Goal: Task Accomplishment & Management: Use online tool/utility

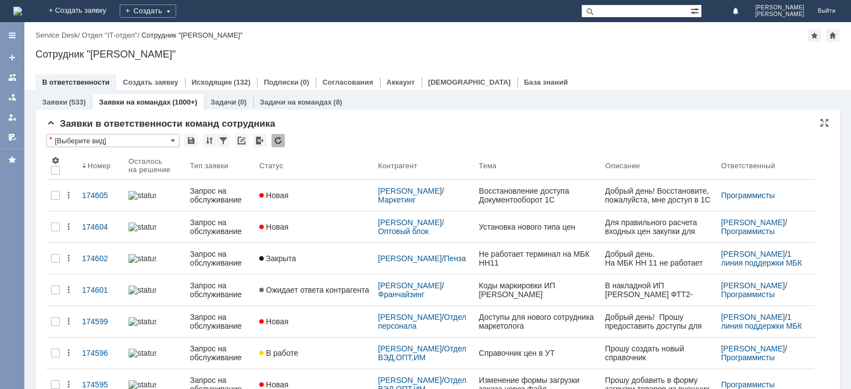
click at [281, 141] on div at bounding box center [277, 140] width 13 height 13
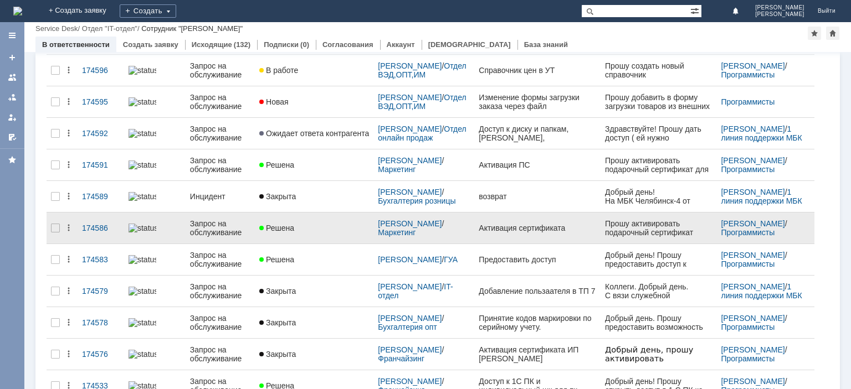
scroll to position [413, 0]
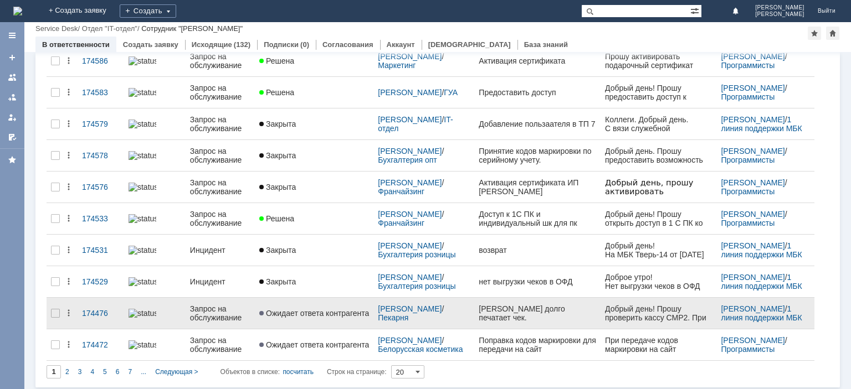
click at [207, 310] on div "Запрос на обслуживание" at bounding box center [220, 314] width 60 height 18
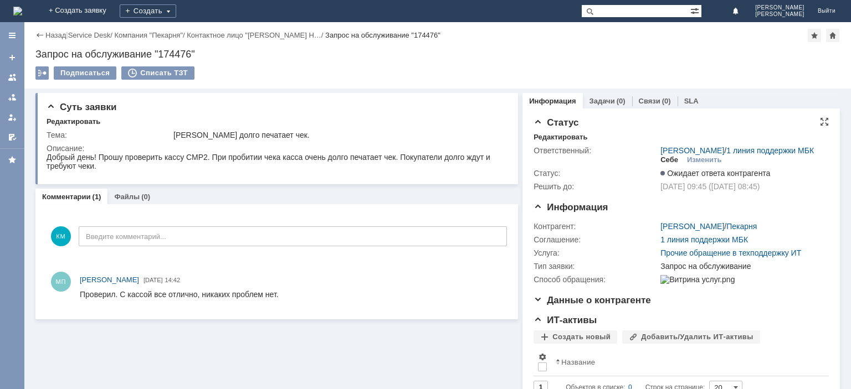
click at [669, 159] on div "Себе" at bounding box center [669, 160] width 18 height 9
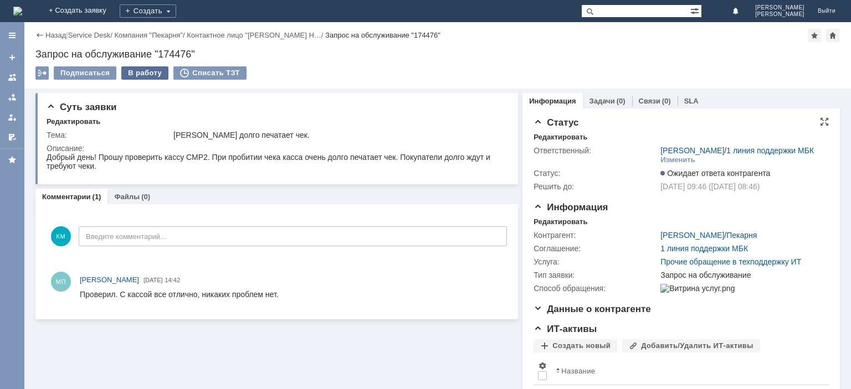
click at [145, 75] on div "В работу" at bounding box center [144, 72] width 47 height 13
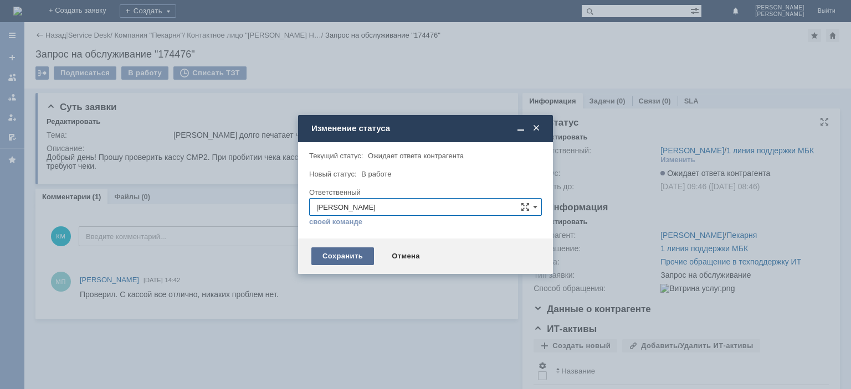
click at [359, 255] on div "Сохранить" at bounding box center [342, 257] width 63 height 18
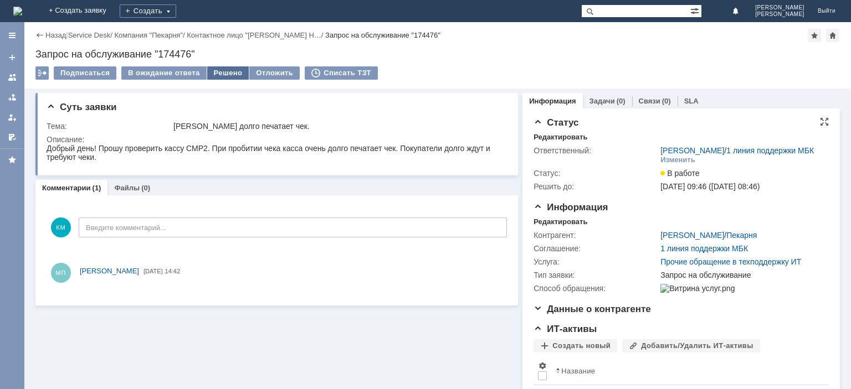
click at [227, 70] on div "Решено" at bounding box center [228, 72] width 42 height 13
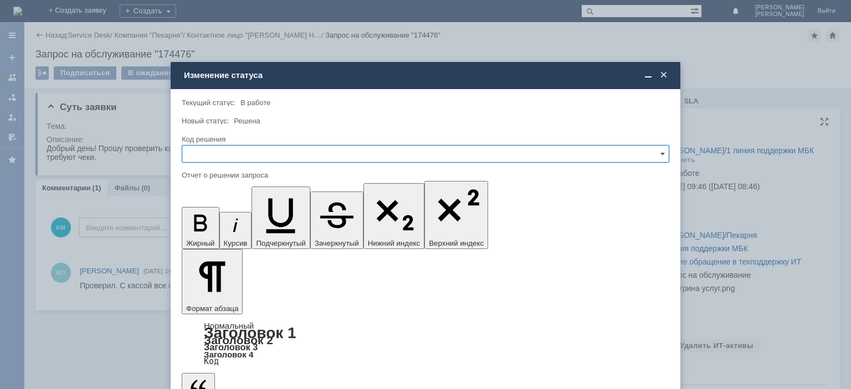
click at [236, 143] on div "Код решения" at bounding box center [425, 140] width 487 height 11
click at [234, 153] on input "text" at bounding box center [425, 154] width 487 height 18
click at [209, 225] on span "Решено" at bounding box center [425, 229] width 473 height 9
type input "Решено"
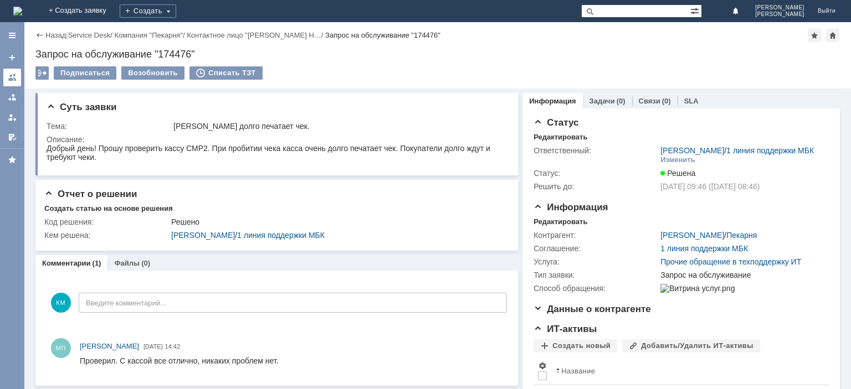
click at [14, 74] on div at bounding box center [12, 77] width 9 height 9
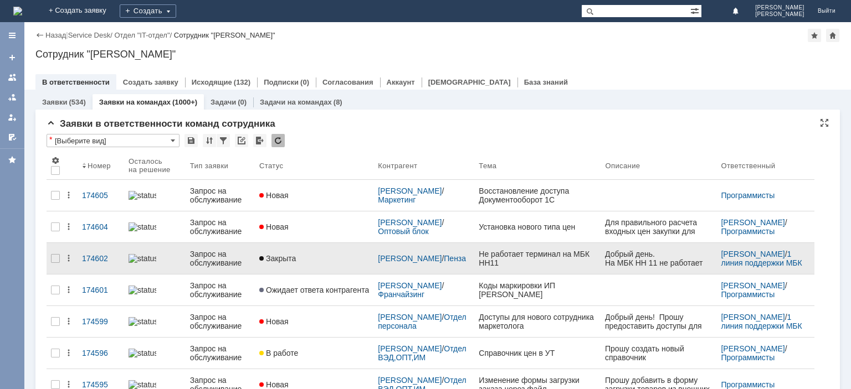
scroll to position [55, 0]
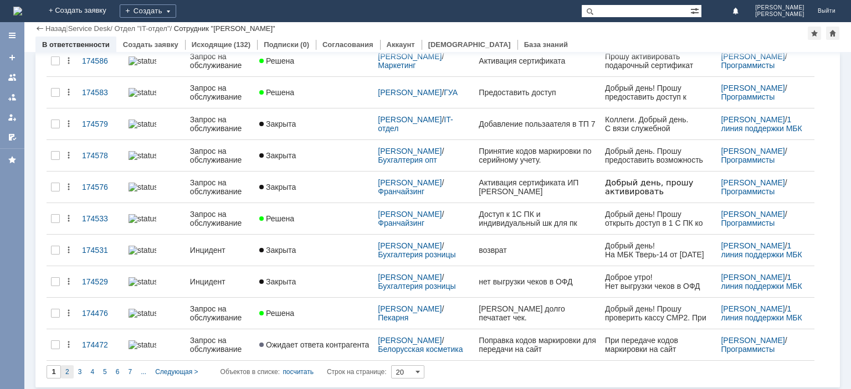
click at [69, 368] on span "2" at bounding box center [67, 372] width 4 height 8
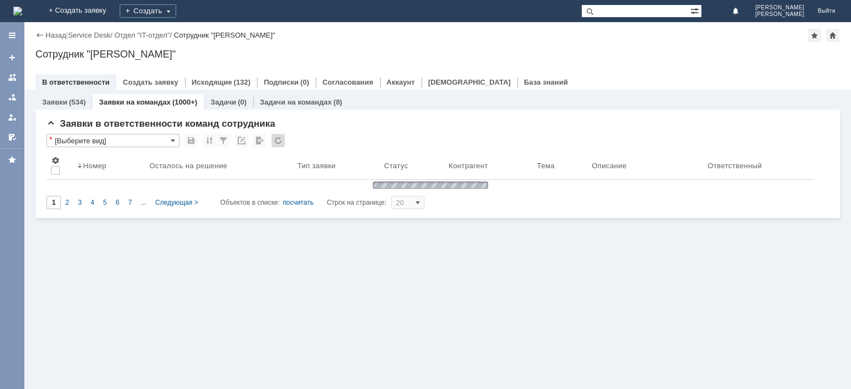
type input "2"
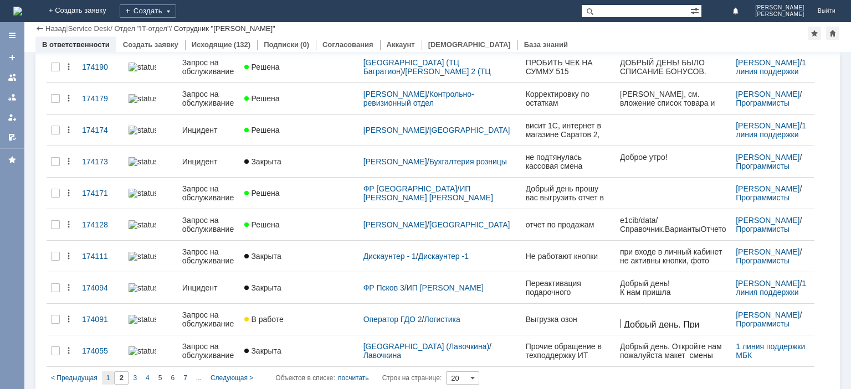
click at [112, 372] on div "1" at bounding box center [108, 378] width 13 height 13
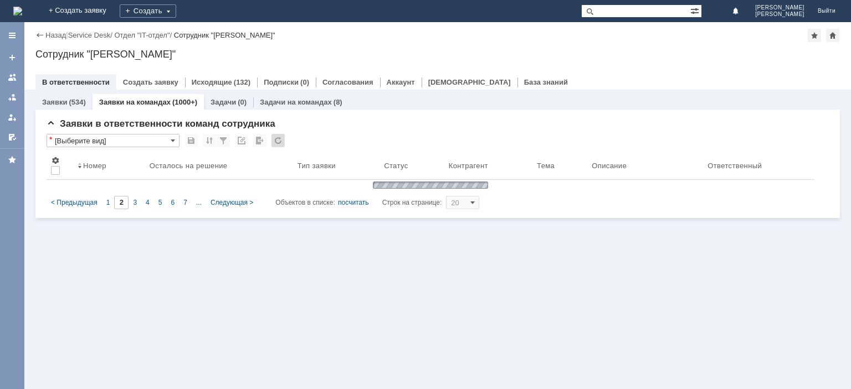
type input "1"
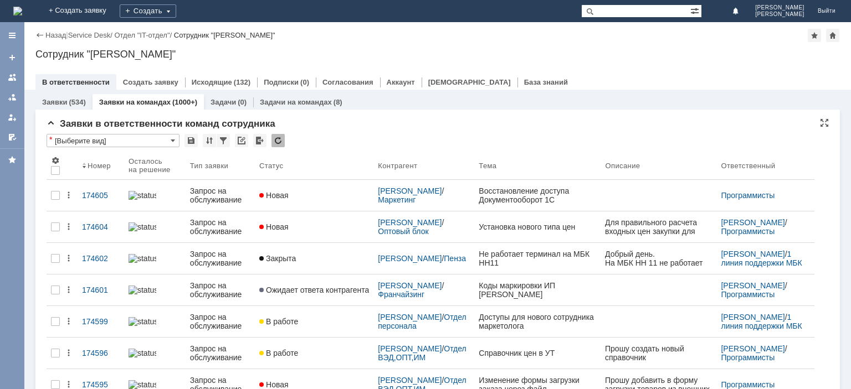
scroll to position [0, 0]
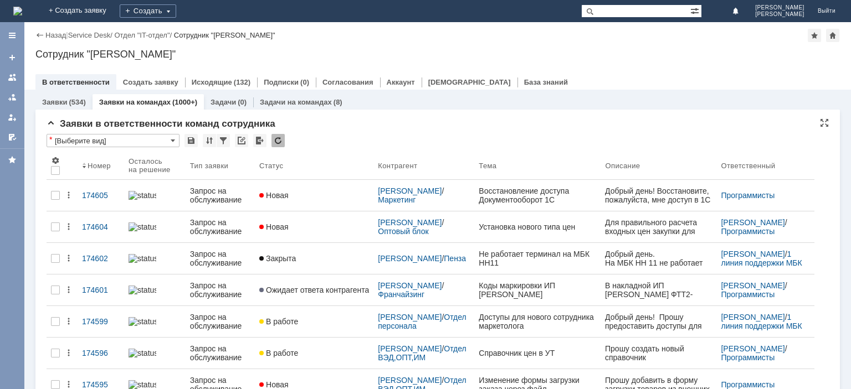
click at [277, 141] on div at bounding box center [277, 140] width 13 height 13
click at [280, 135] on div at bounding box center [277, 140] width 13 height 13
click at [278, 140] on div at bounding box center [277, 140] width 13 height 13
